Goal: Go to known website: Go to known website

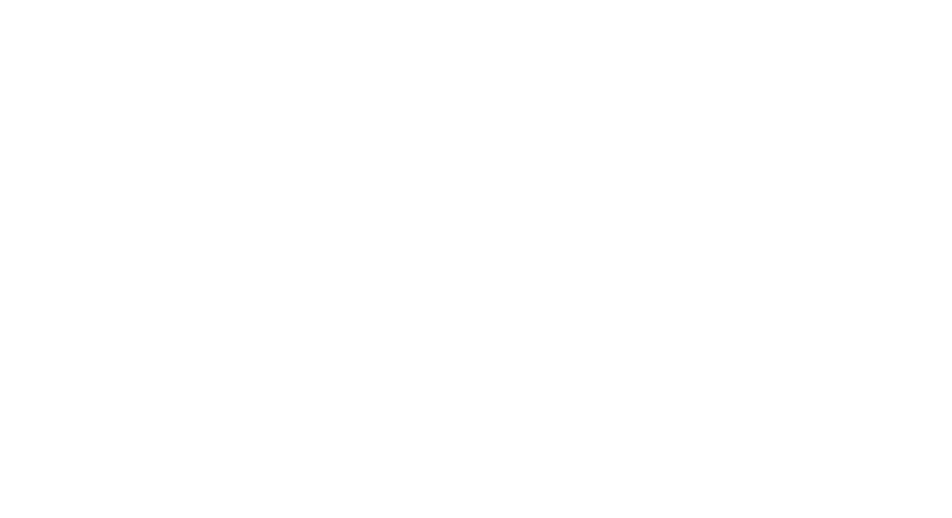
click at [407, 0] on html at bounding box center [476, 0] width 952 height 0
click at [140, 0] on html at bounding box center [476, 0] width 952 height 0
click at [203, 170] on div at bounding box center [476, 259] width 952 height 518
click at [344, 91] on div at bounding box center [476, 259] width 952 height 518
click at [325, 0] on html at bounding box center [476, 0] width 952 height 0
